Goal: Navigation & Orientation: Find specific page/section

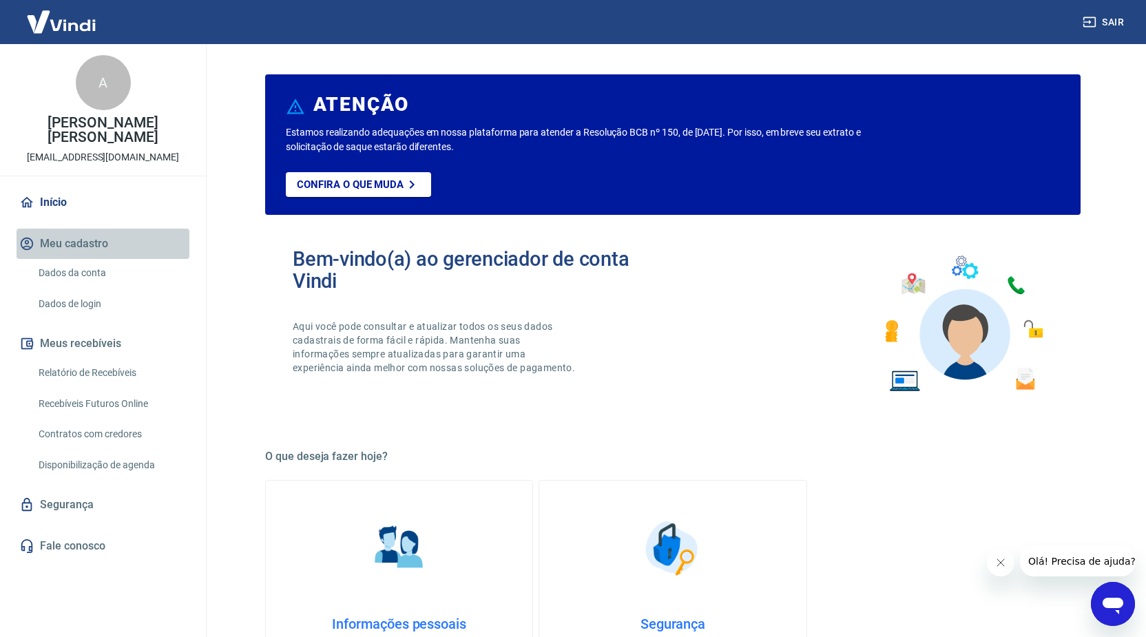
click at [96, 245] on button "Meu cadastro" at bounding box center [103, 244] width 173 height 30
click at [87, 269] on link "Dados da conta" at bounding box center [111, 273] width 156 height 28
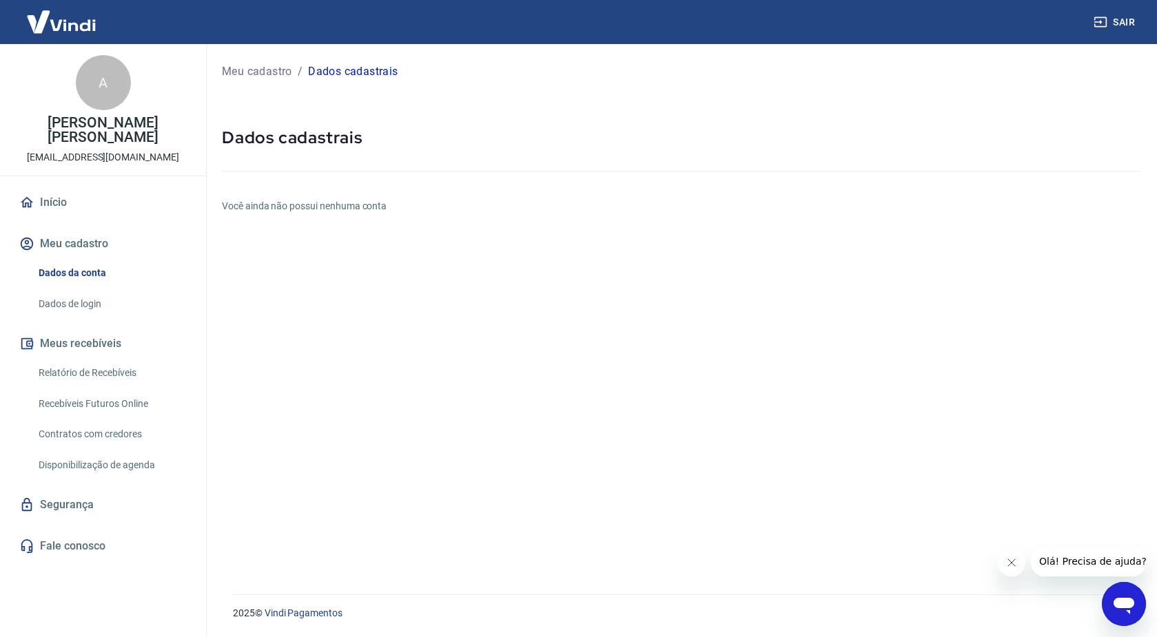
click at [295, 205] on h6 "Você ainda não possui nenhuma conta" at bounding box center [681, 206] width 918 height 14
click at [331, 74] on p "Dados cadastrais" at bounding box center [353, 71] width 90 height 17
click at [286, 70] on p "Meu cadastro" at bounding box center [257, 71] width 70 height 17
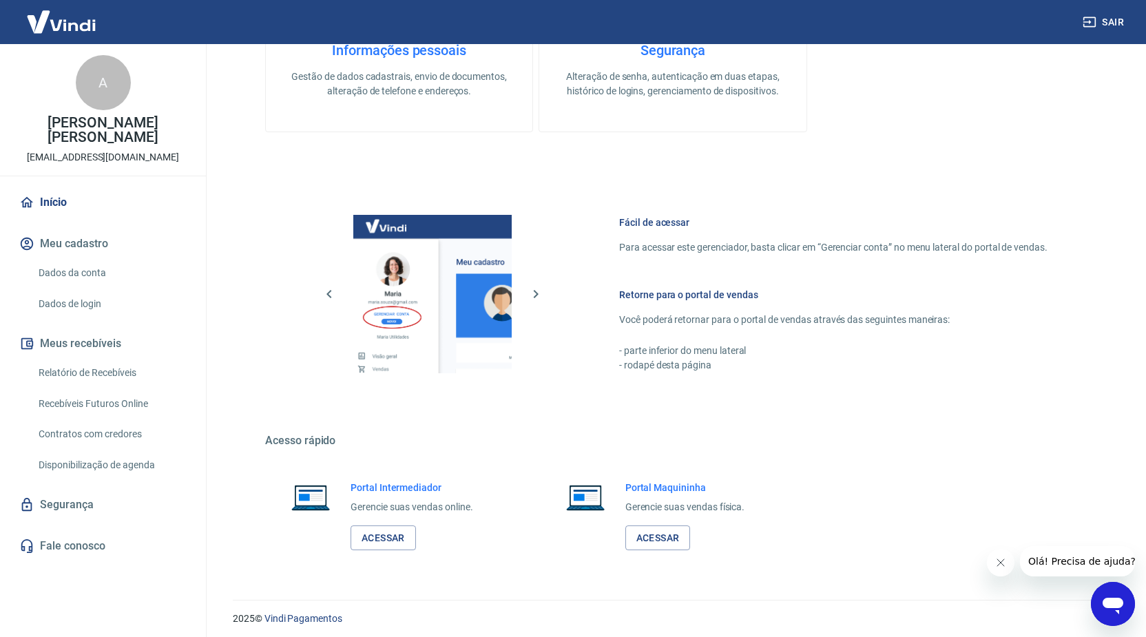
scroll to position [579, 0]
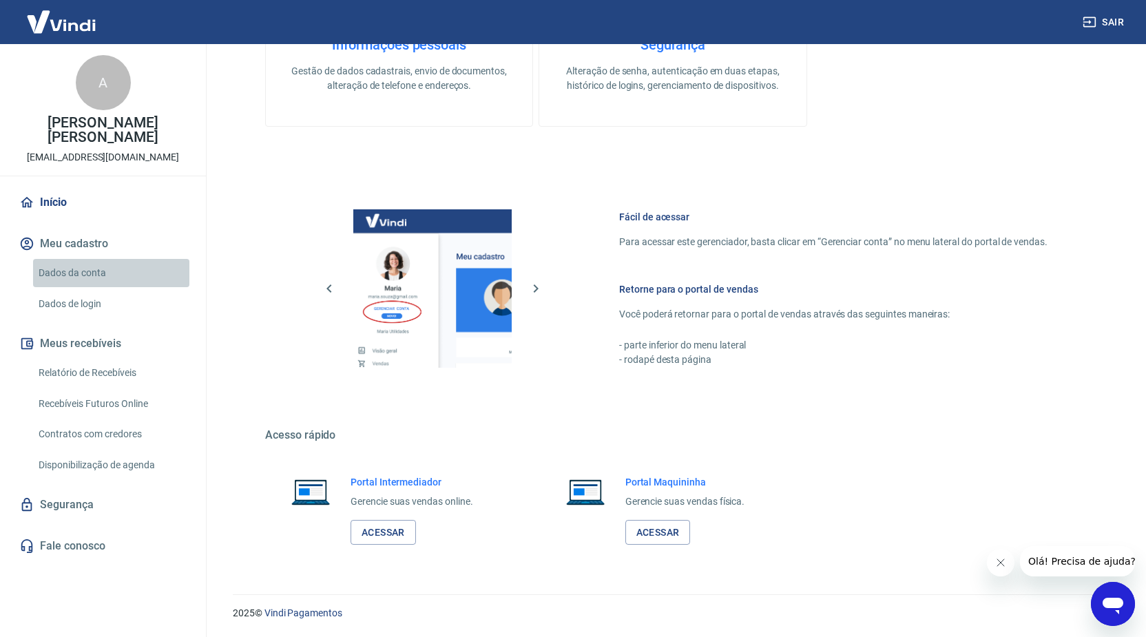
click at [60, 274] on link "Dados da conta" at bounding box center [111, 273] width 156 height 28
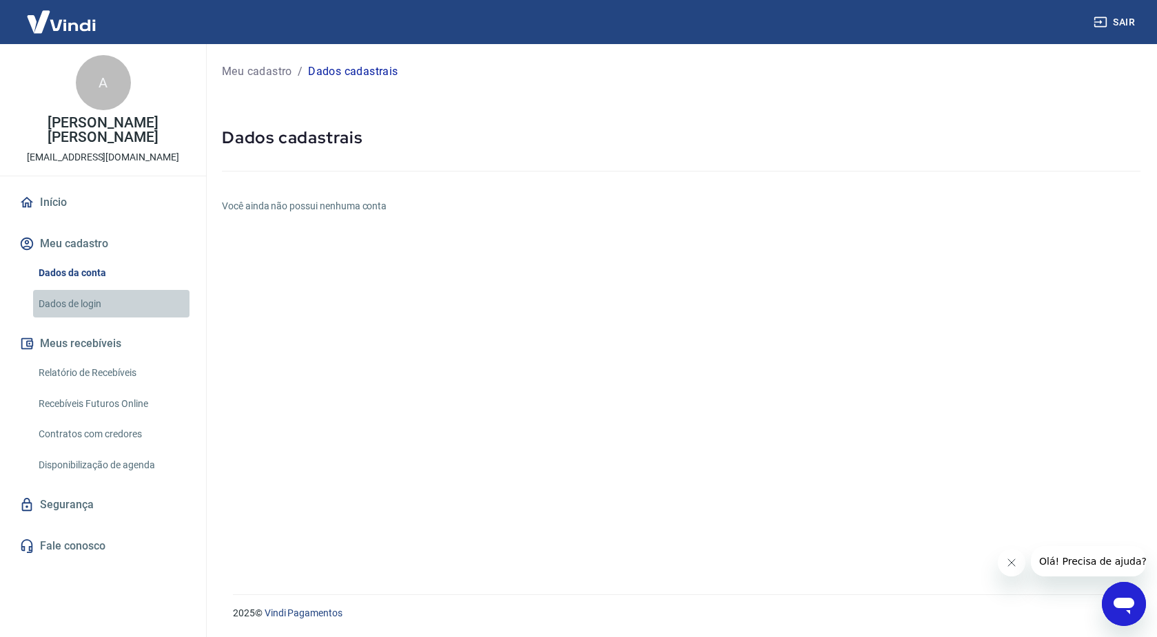
click at [70, 300] on link "Dados de login" at bounding box center [111, 304] width 156 height 28
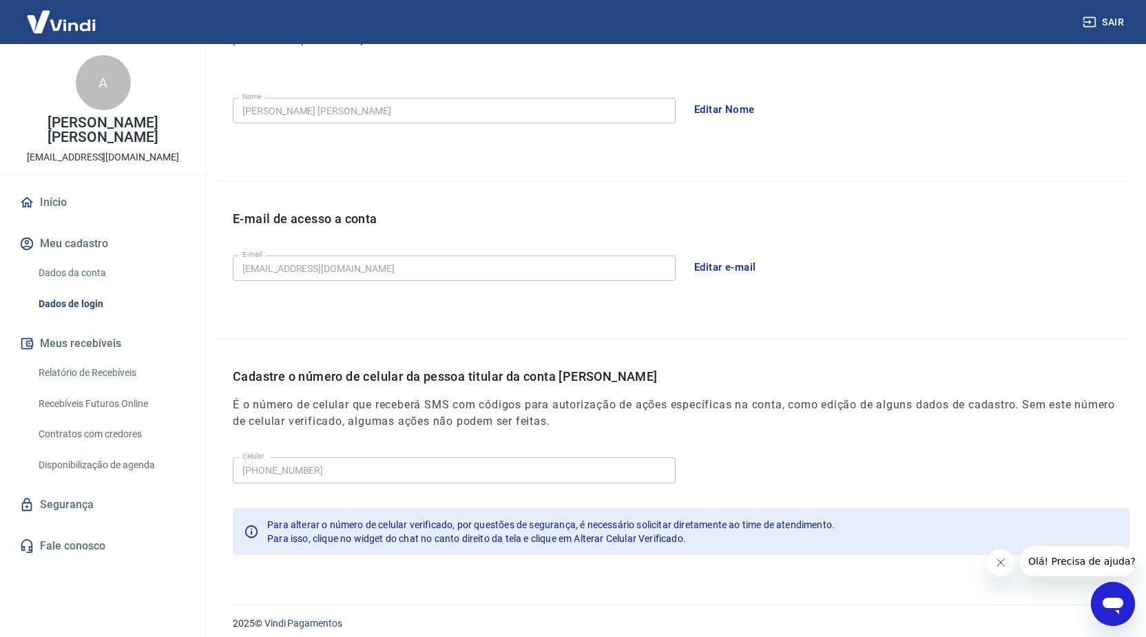
scroll to position [245, 0]
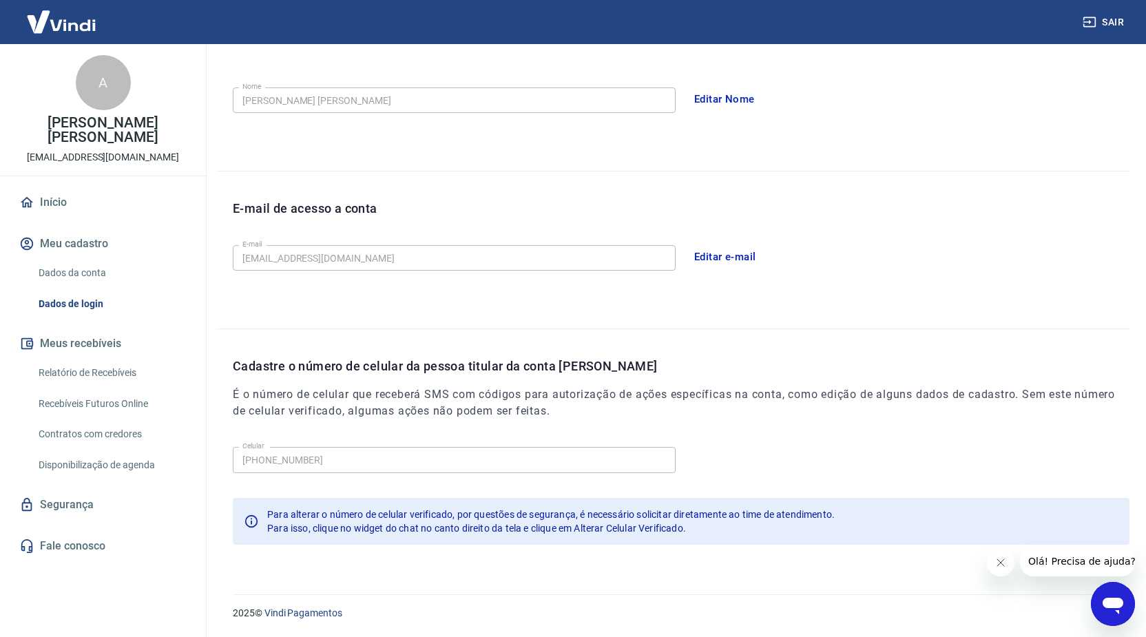
click at [70, 373] on link "Relatório de Recebíveis" at bounding box center [111, 373] width 156 height 28
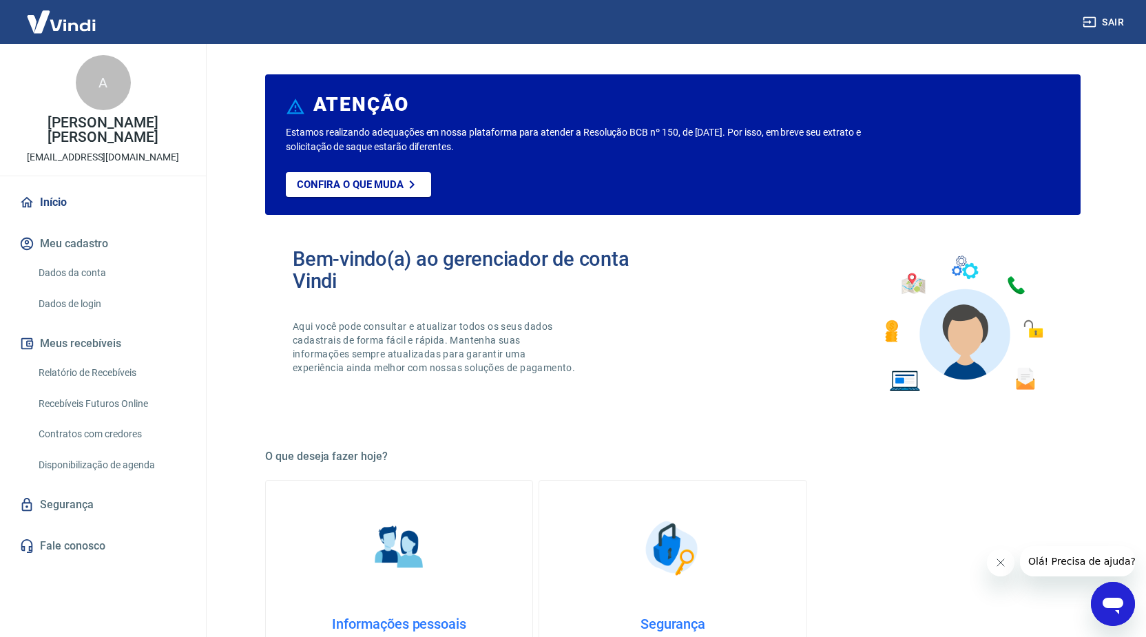
click at [62, 495] on link "Segurança" at bounding box center [103, 505] width 173 height 30
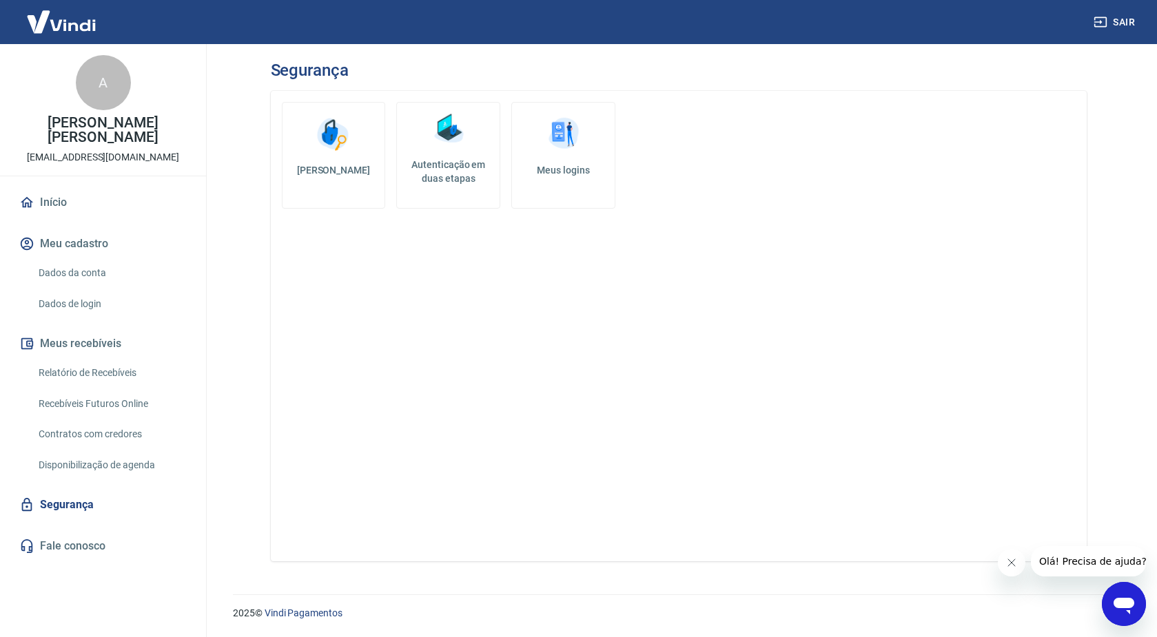
click at [83, 544] on link "Fale conosco" at bounding box center [103, 546] width 173 height 30
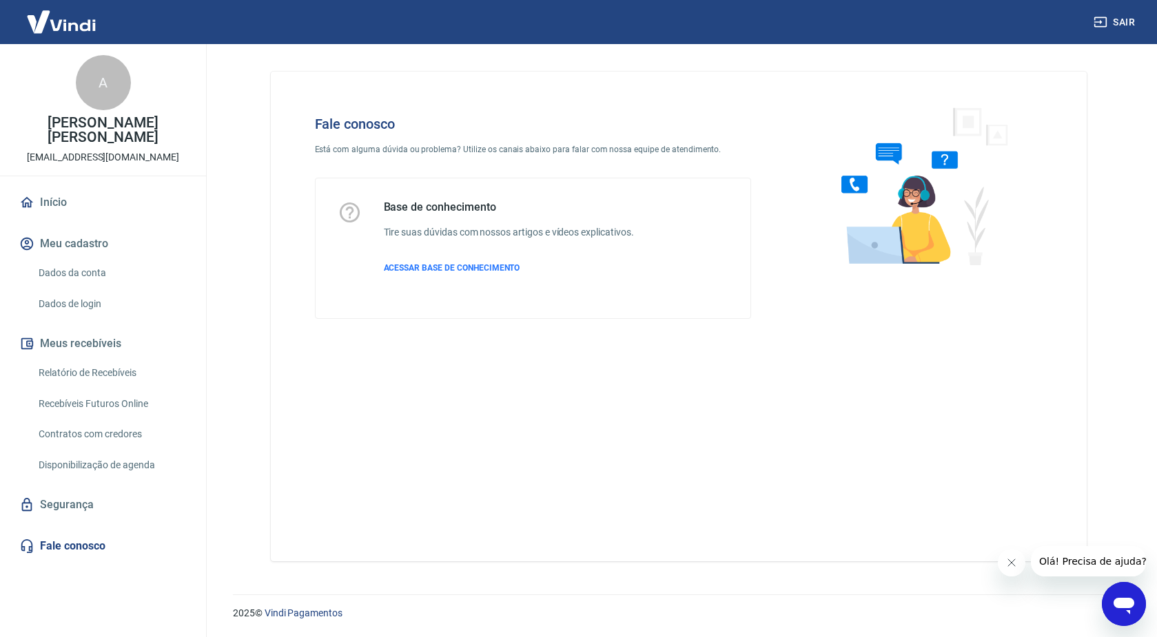
click at [1132, 604] on icon "Abrir janela de mensagens" at bounding box center [1123, 606] width 21 height 17
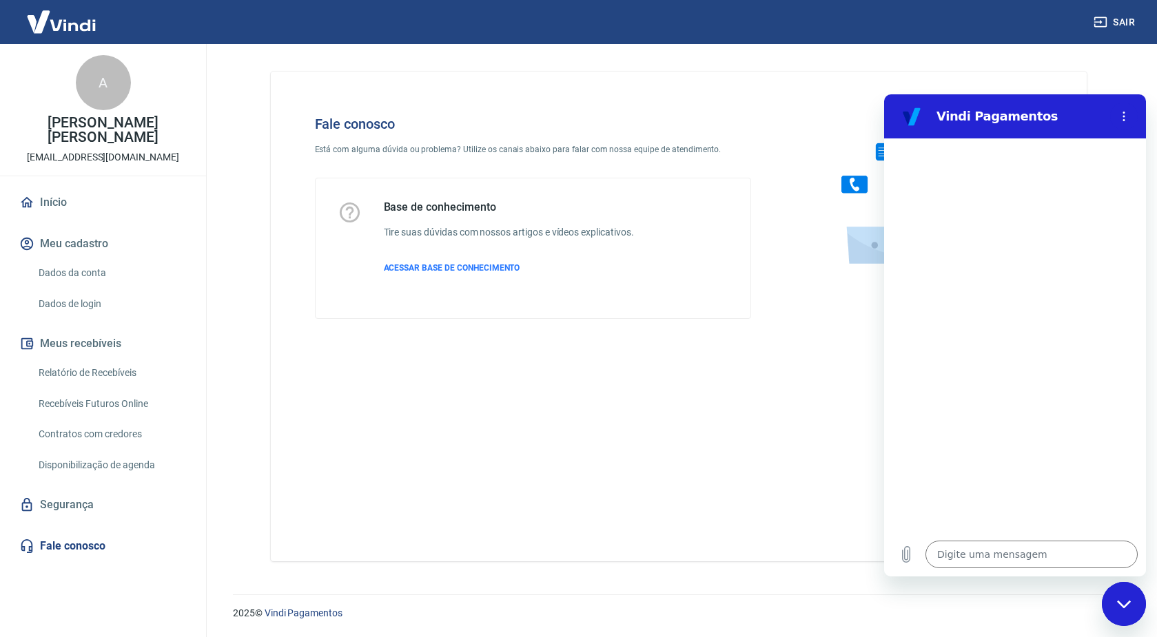
click at [74, 15] on img at bounding box center [62, 22] width 90 height 42
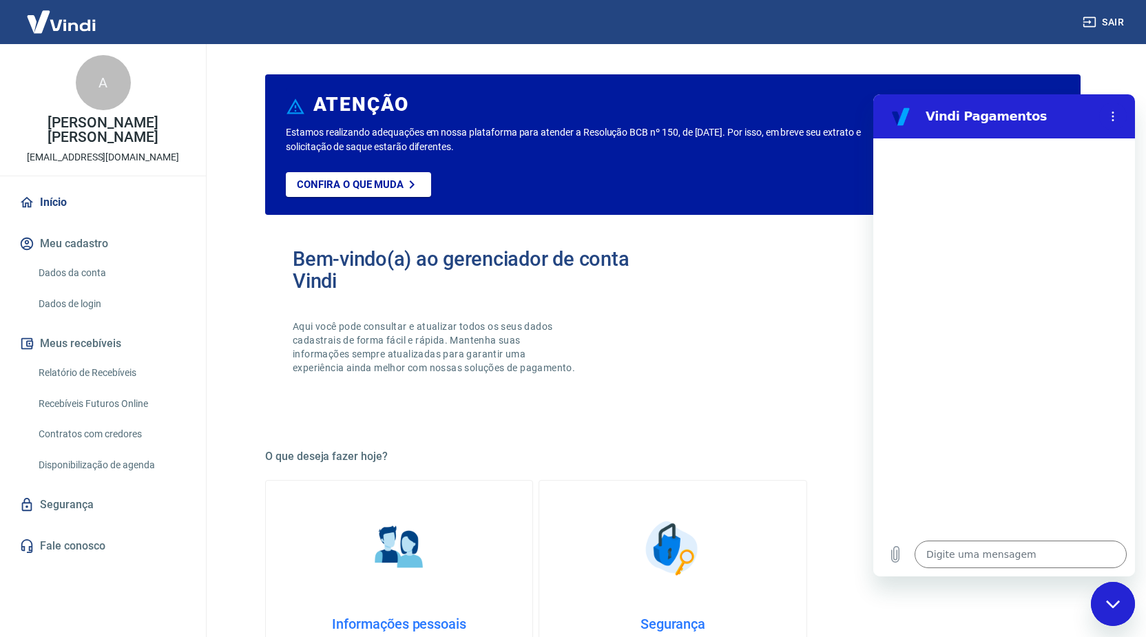
click at [1116, 600] on icon "Fechar janela de mensagens" at bounding box center [1113, 604] width 14 height 9
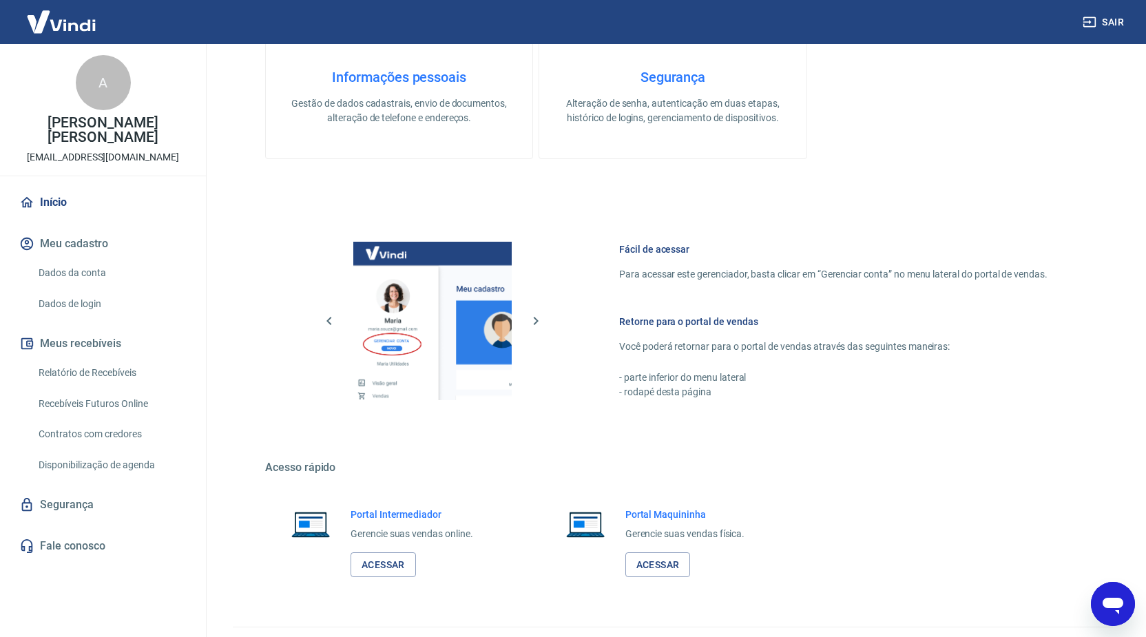
scroll to position [579, 0]
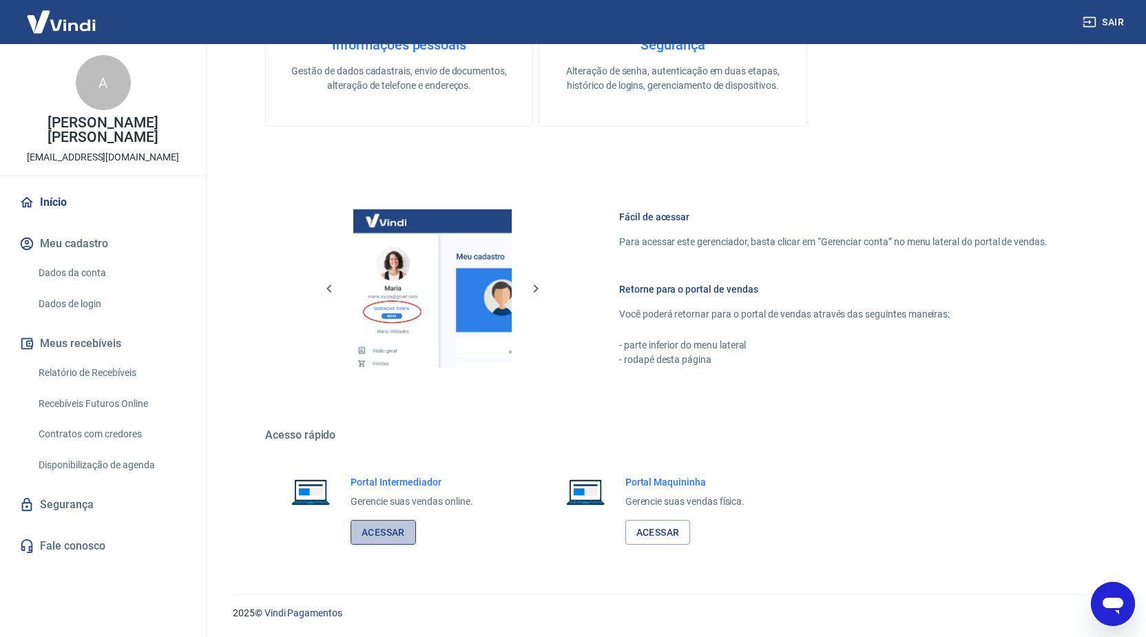
click at [384, 531] on link "Acessar" at bounding box center [383, 532] width 65 height 25
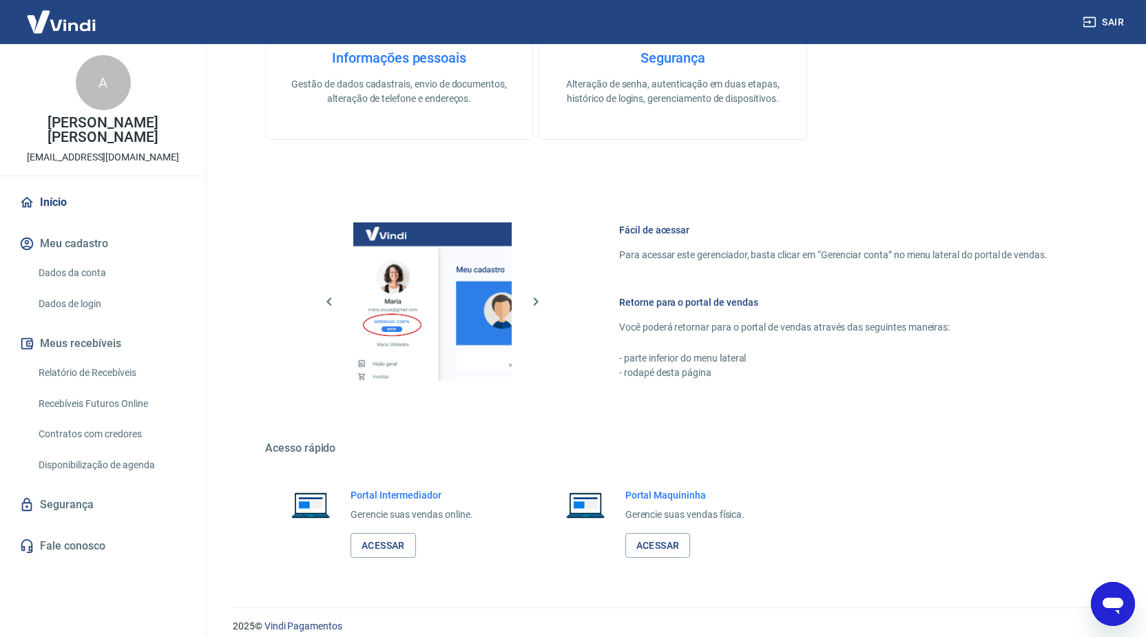
scroll to position [565, 0]
click at [92, 79] on div "A" at bounding box center [103, 82] width 55 height 55
type textarea "x"
